Goal: Find specific page/section: Find specific page/section

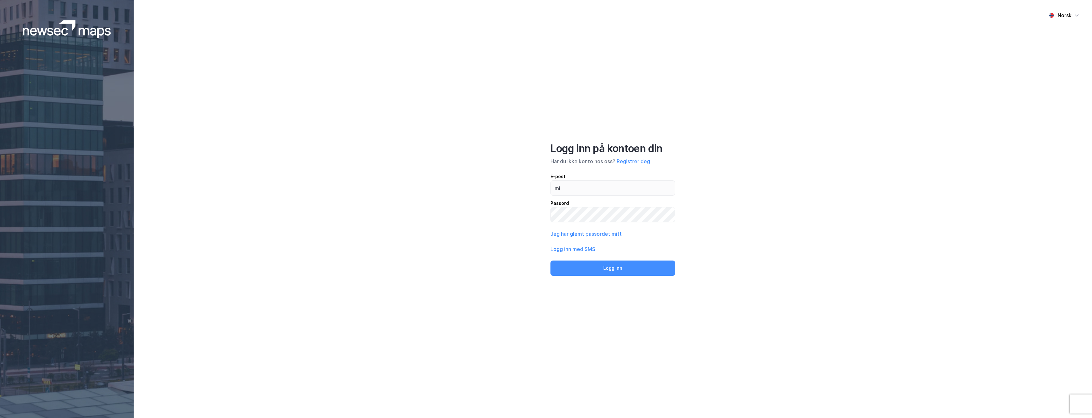
type input "m"
type input "[EMAIL_ADDRESS][DOMAIN_NAME]"
click at [550, 261] on button "Logg inn" at bounding box center [612, 268] width 125 height 15
